Goal: Transaction & Acquisition: Purchase product/service

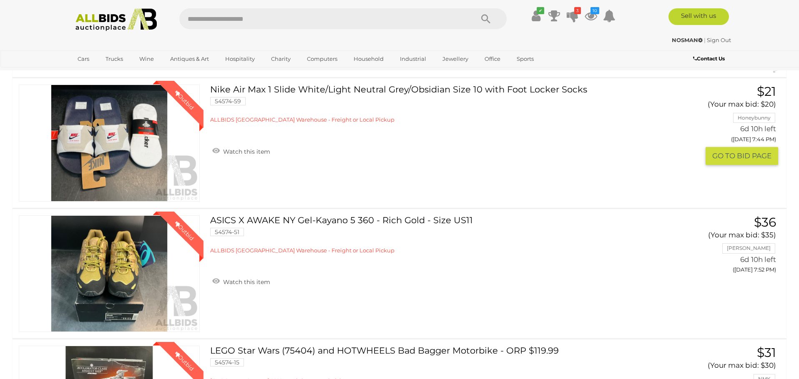
scroll to position [99, 0]
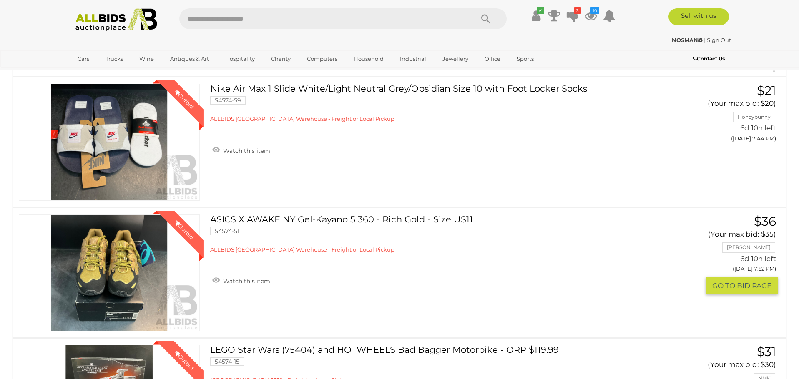
click at [254, 218] on link "ASICS X AWAKE NY Gel-Kayano 5 360 - Rich Gold - Size US11 54574-51 ALLBIDS [GEO…" at bounding box center [433, 234] width 435 height 39
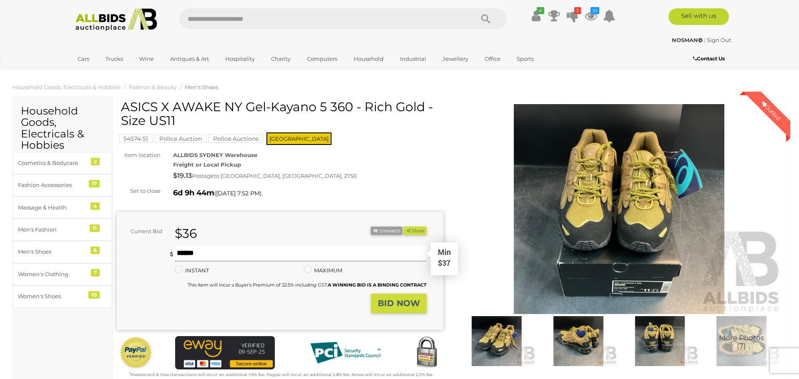
click at [233, 250] on input "text" at bounding box center [301, 253] width 252 height 17
type input "**"
click at [404, 299] on strong "BID NOW" at bounding box center [399, 303] width 42 height 10
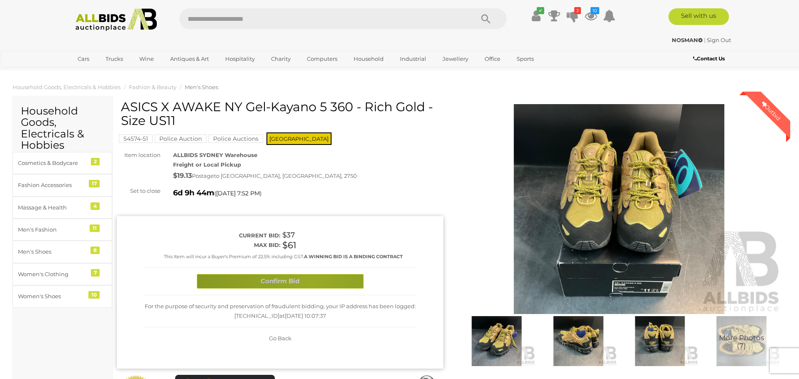
click at [311, 280] on button "Confirm Bid" at bounding box center [280, 281] width 167 height 15
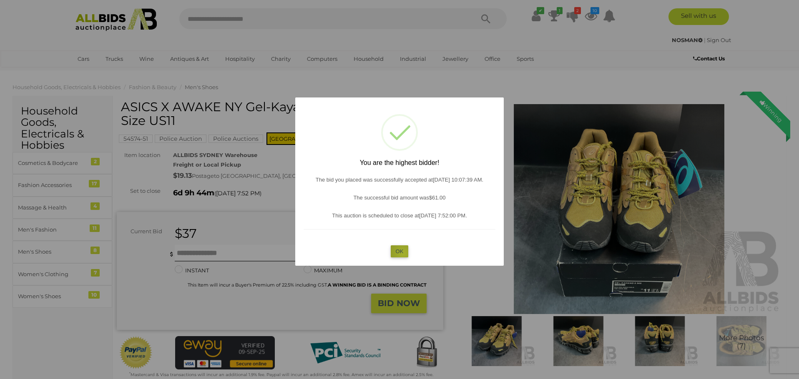
click at [403, 253] on button "OK" at bounding box center [400, 251] width 18 height 12
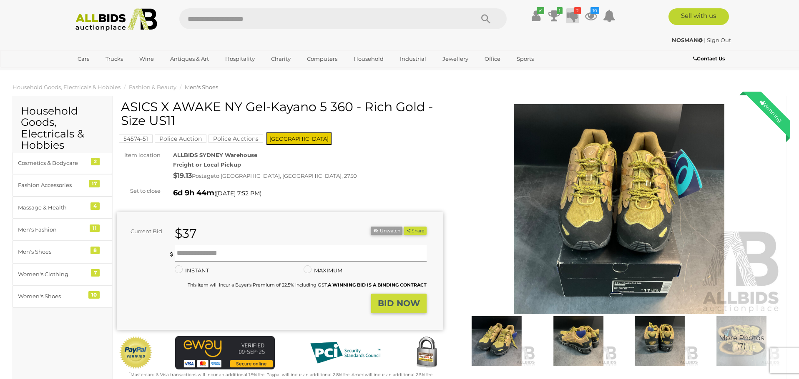
click at [575, 19] on icon at bounding box center [572, 15] width 12 height 15
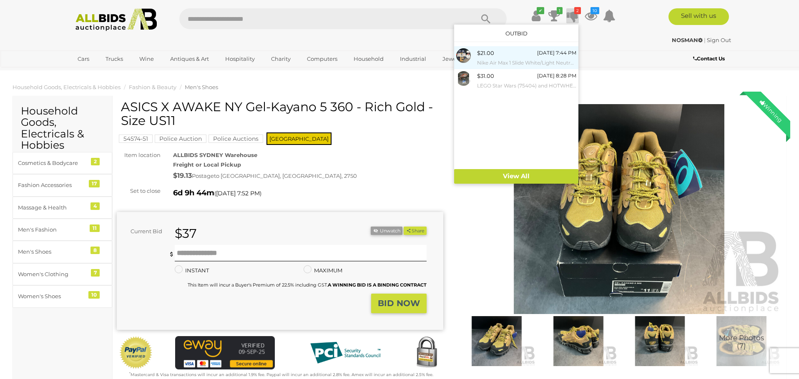
click at [508, 58] on small "Nike Air Max 1 Slide White/Light Neutral Grey/Obsidian Size 10 with Foot Locker…" at bounding box center [526, 62] width 99 height 9
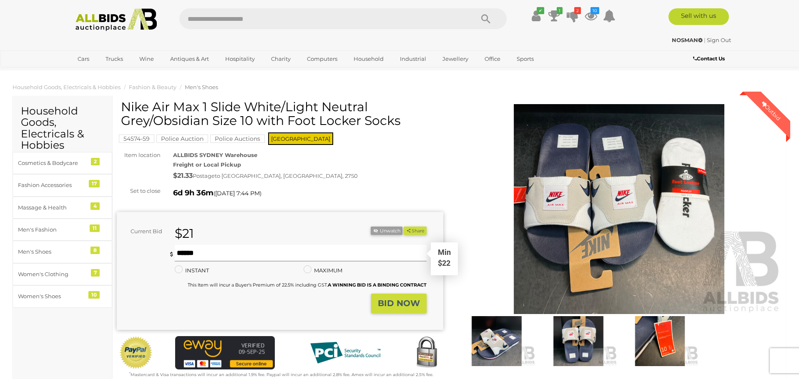
click at [275, 255] on input "text" at bounding box center [301, 253] width 252 height 17
type input "**"
click at [400, 301] on strong "BID NOW" at bounding box center [399, 303] width 42 height 10
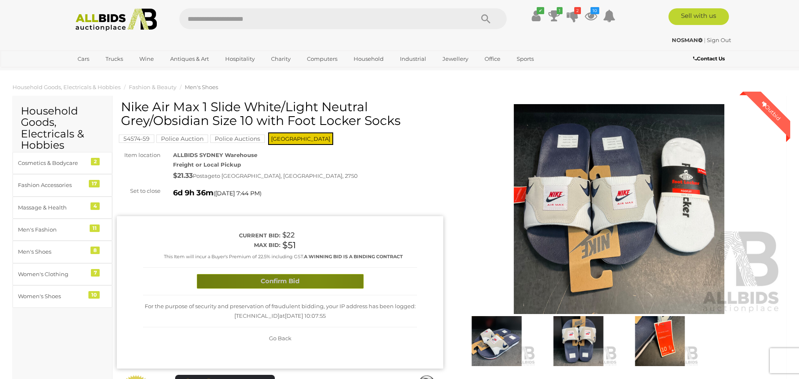
click at [316, 277] on button "Confirm Bid" at bounding box center [280, 281] width 167 height 15
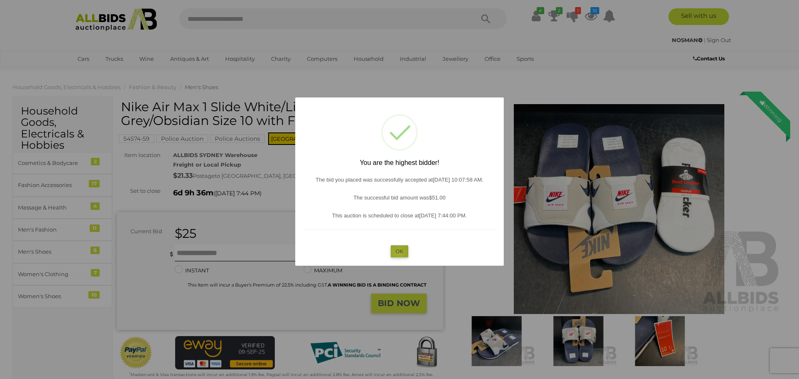
click at [398, 252] on button "OK" at bounding box center [400, 251] width 18 height 12
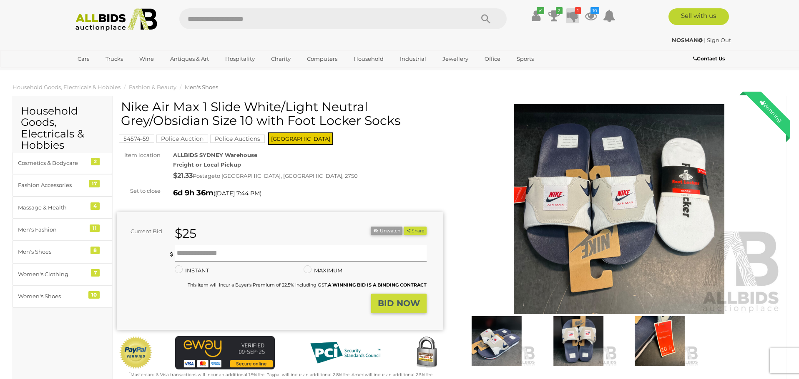
click at [575, 16] on icon at bounding box center [572, 15] width 12 height 15
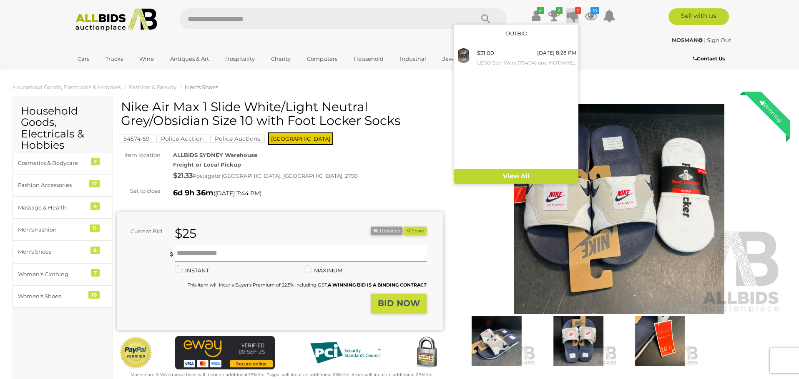
click at [613, 40] on div "NOSMAN | Sign Out" at bounding box center [399, 40] width 663 height 10
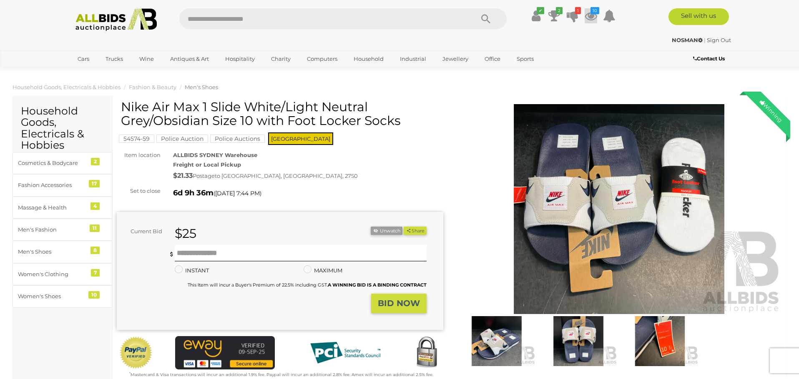
click at [591, 16] on icon at bounding box center [590, 15] width 13 height 15
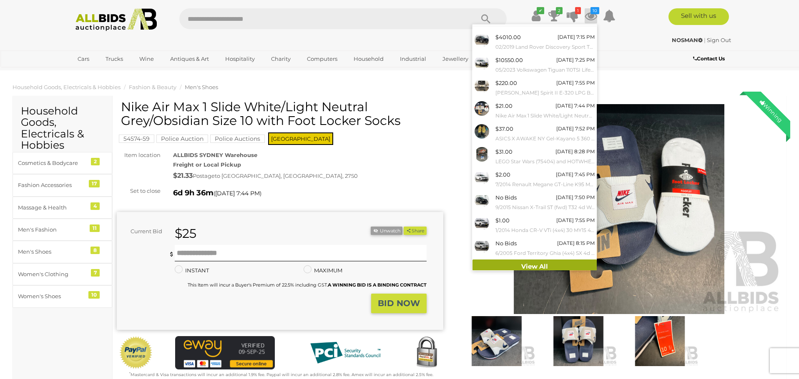
scroll to position [15, 0]
click at [537, 263] on link "View All" at bounding box center [534, 267] width 124 height 15
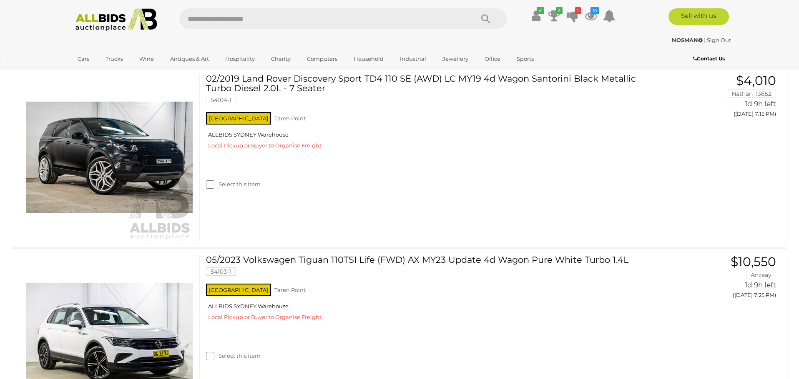
scroll to position [110, 0]
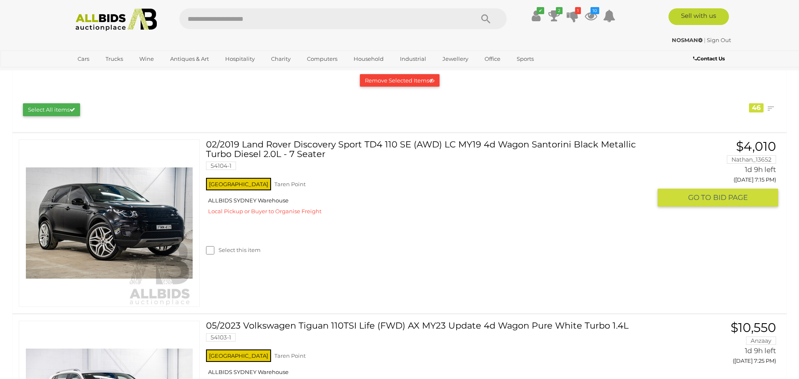
click at [481, 143] on link "02/2019 Land Rover Discovery Sport TD4 110 SE (AWD) LC MY19 4d Wagon Santorini …" at bounding box center [431, 158] width 439 height 37
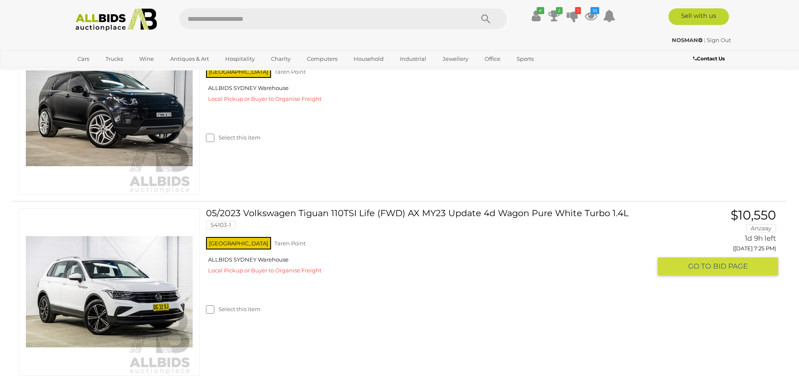
scroll to position [224, 0]
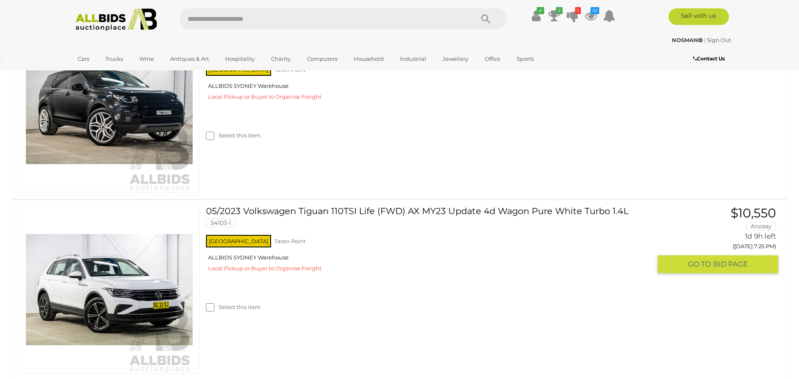
click at [156, 275] on link at bounding box center [109, 290] width 181 height 168
click at [165, 93] on link at bounding box center [109, 109] width 181 height 168
click at [144, 104] on img at bounding box center [109, 108] width 167 height 167
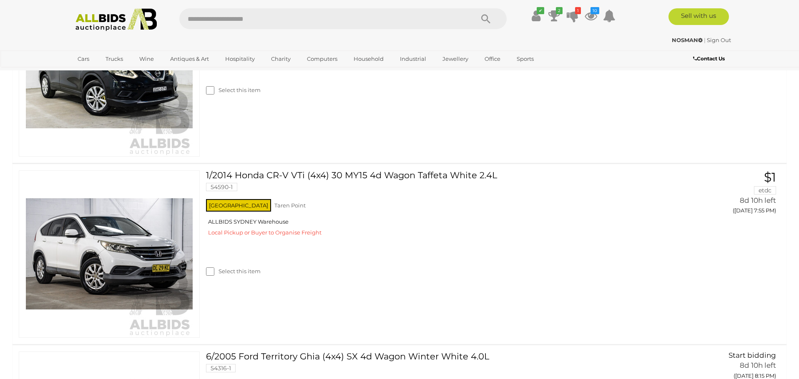
scroll to position [1493, 0]
